Goal: Use online tool/utility: Use online tool/utility

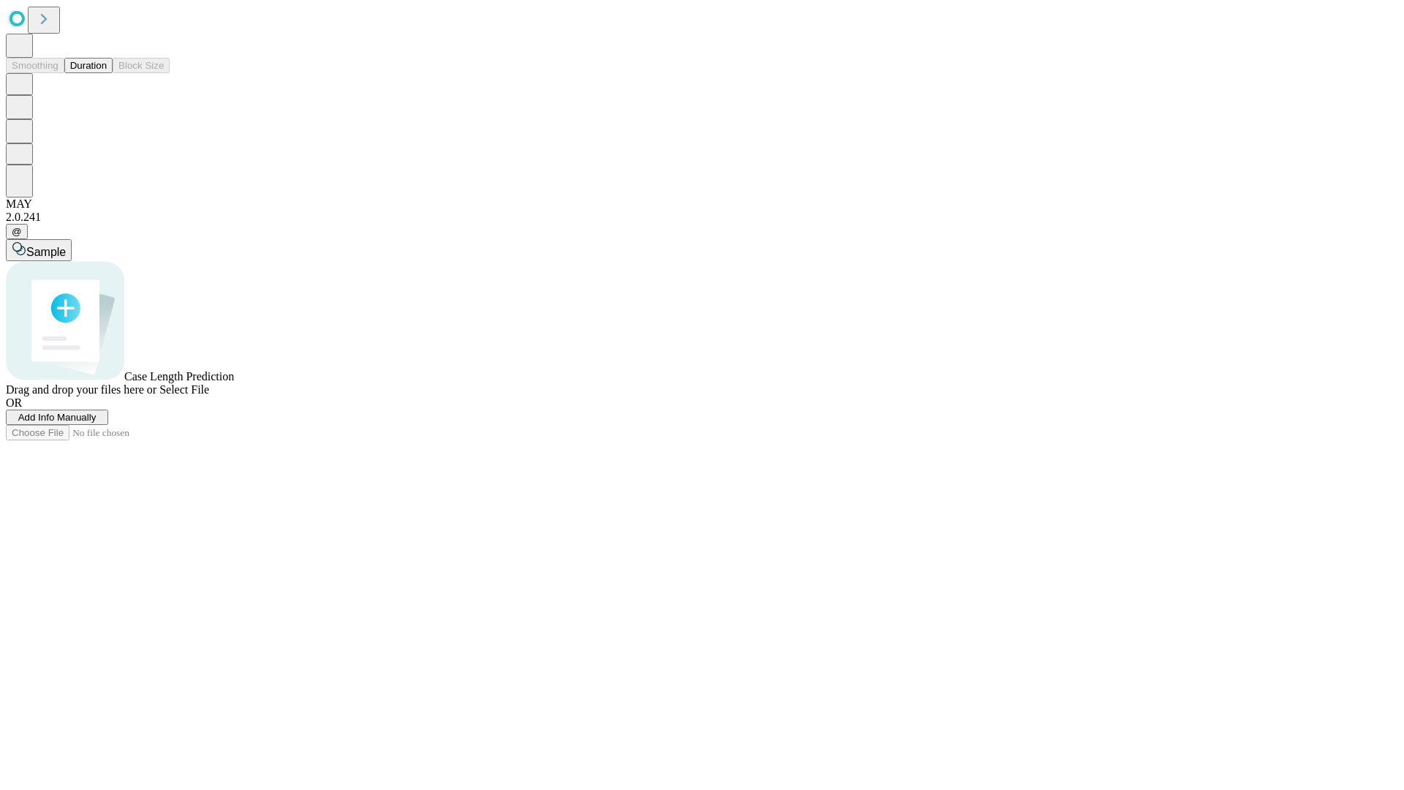
click at [209, 396] on span "Select File" at bounding box center [184, 389] width 50 height 12
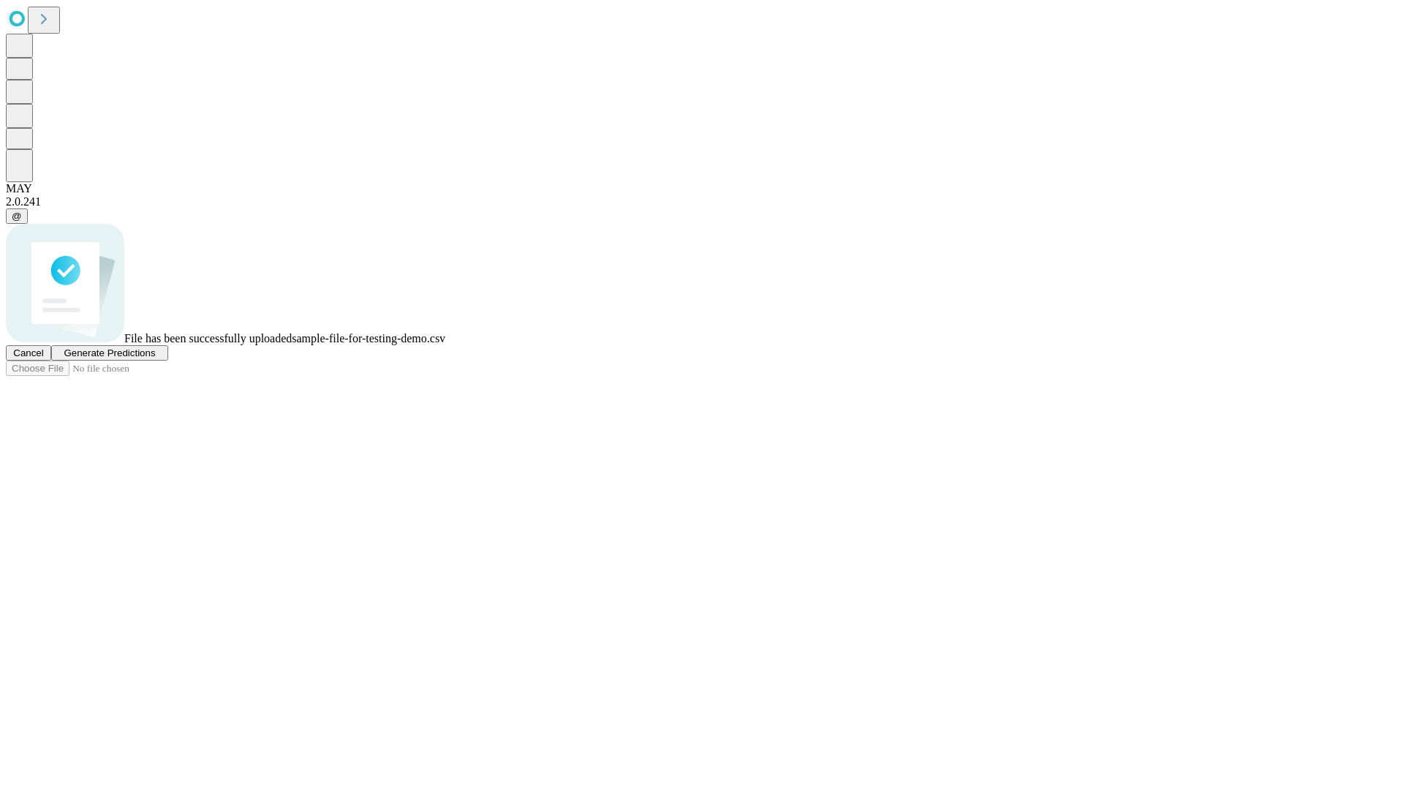
click at [155, 358] on span "Generate Predictions" at bounding box center [109, 352] width 91 height 11
